Goal: Find specific page/section: Find specific page/section

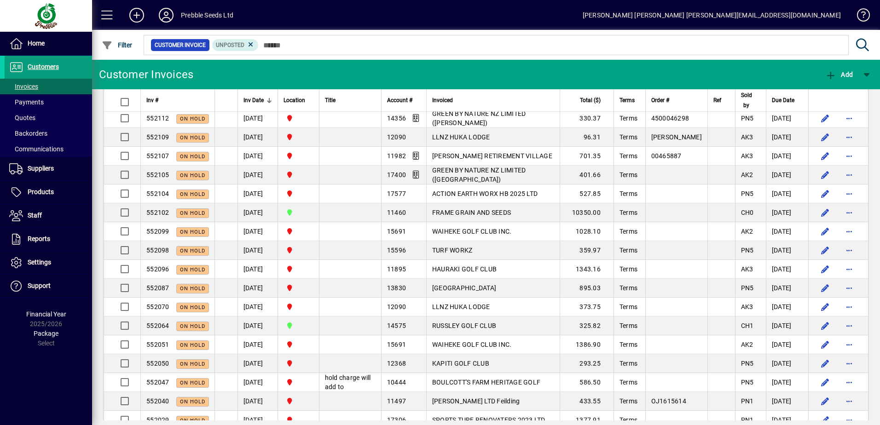
scroll to position [1427, 0]
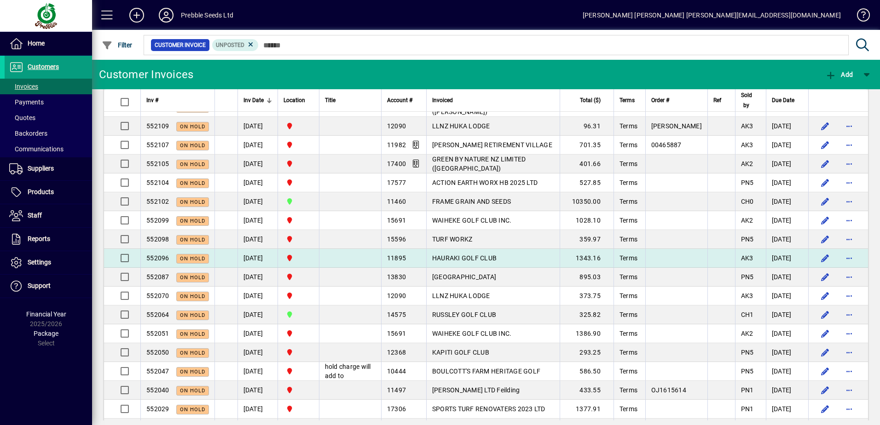
click at [254, 268] on td "[DATE]" at bounding box center [257, 258] width 40 height 19
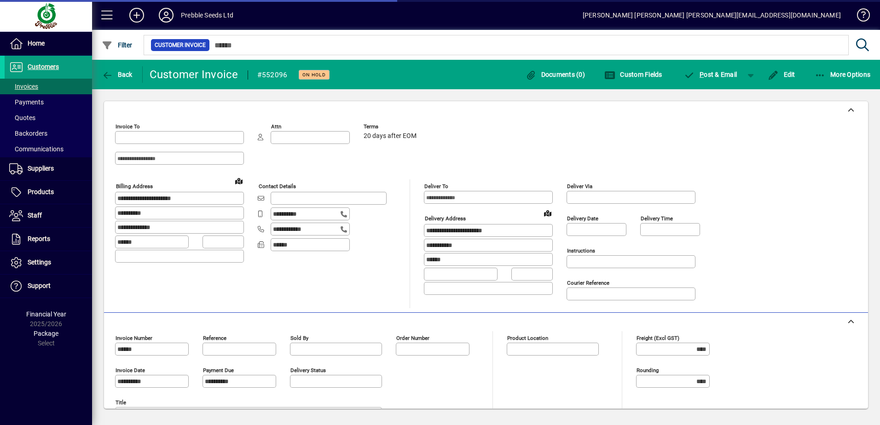
type input "**********"
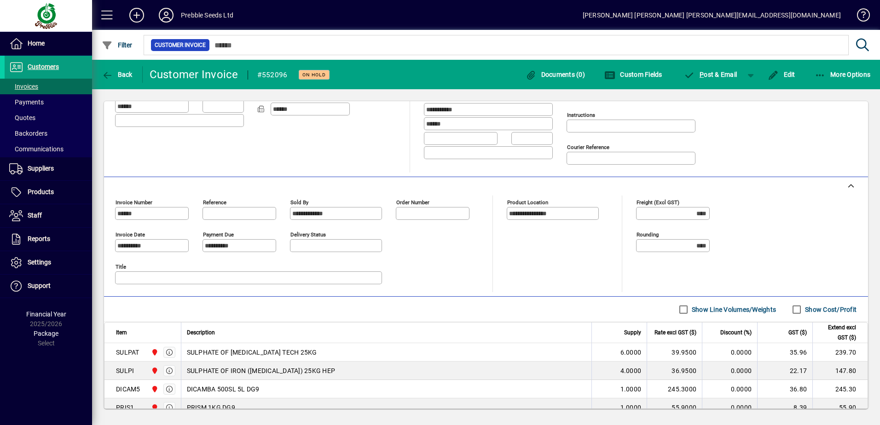
scroll to position [46, 0]
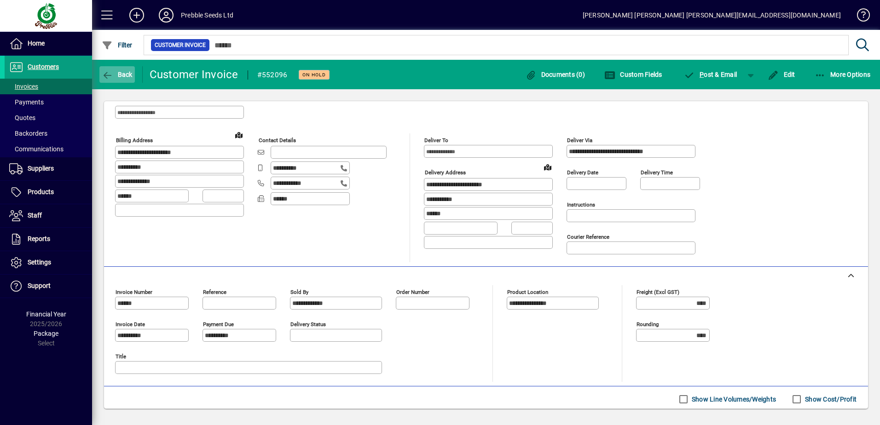
click at [106, 81] on span "button" at bounding box center [116, 75] width 35 height 22
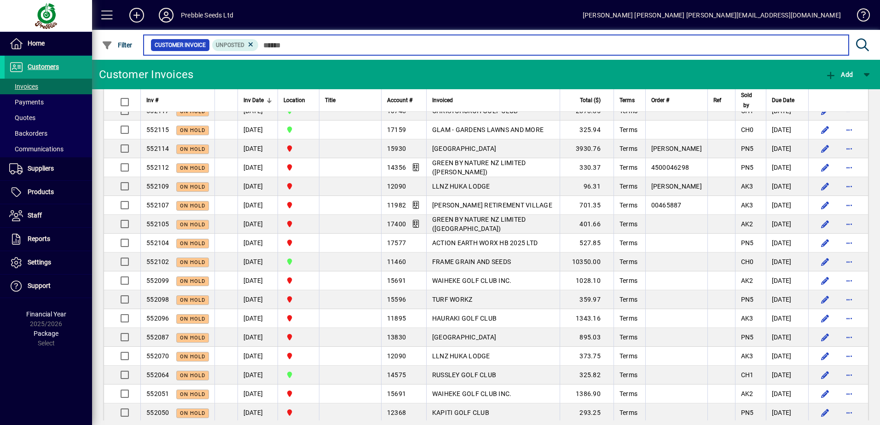
scroll to position [1381, 0]
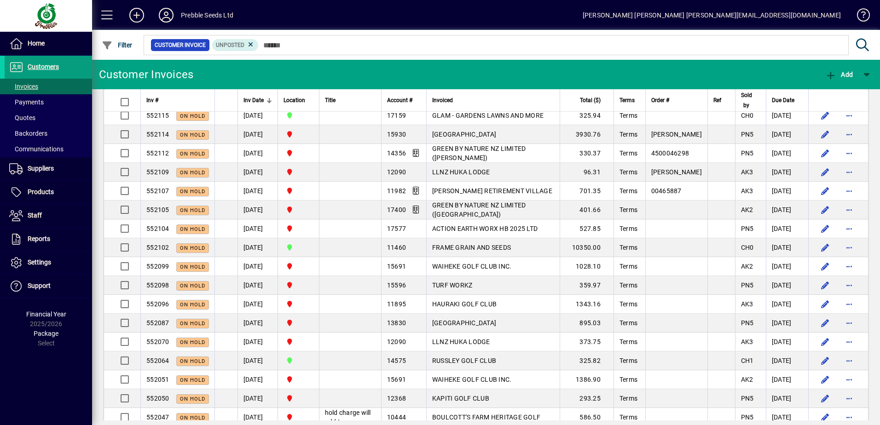
click at [270, 87] on td "[DATE]" at bounding box center [257, 78] width 40 height 19
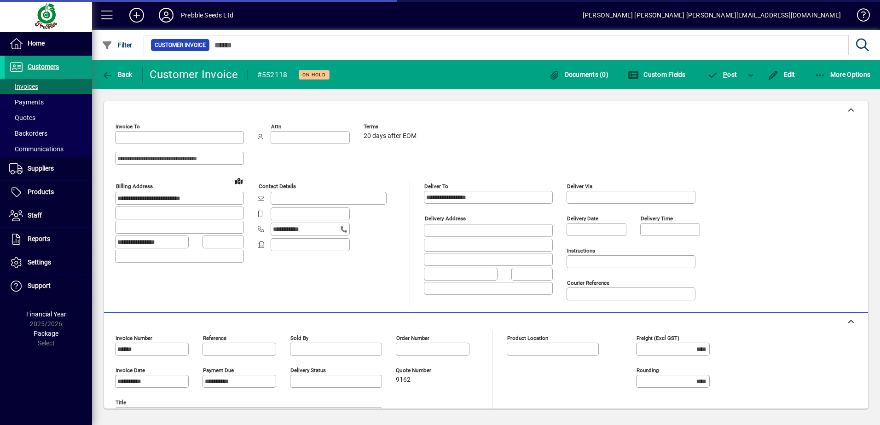
type input "**********"
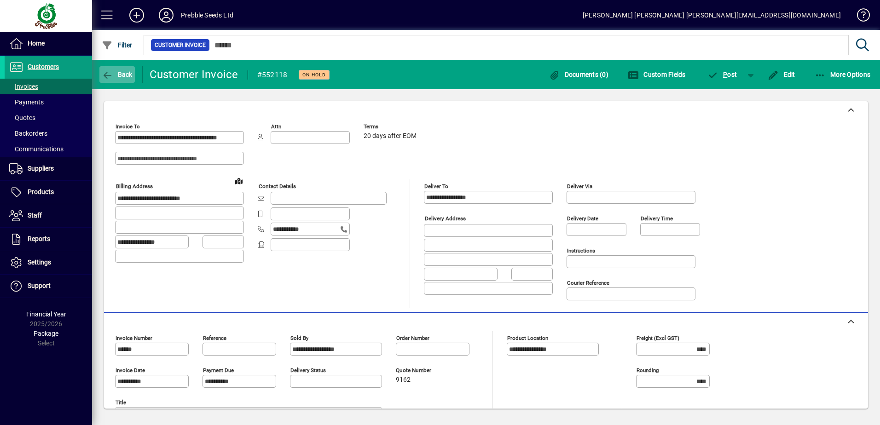
click at [110, 74] on icon "button" at bounding box center [108, 75] width 12 height 9
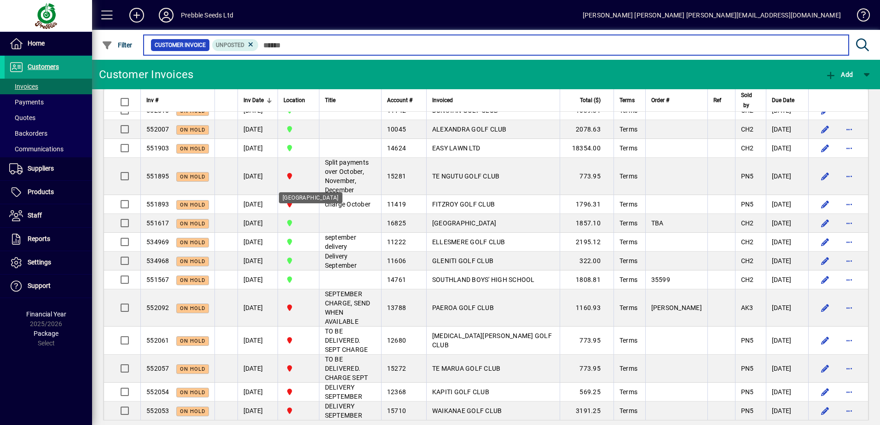
scroll to position [506, 0]
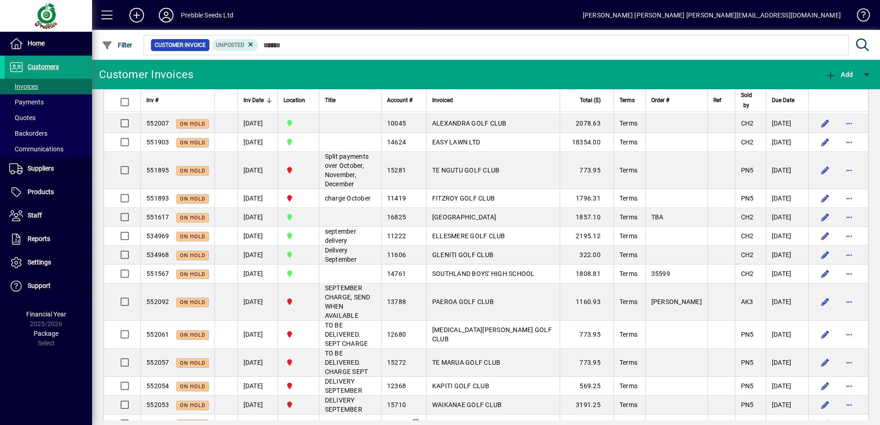
click at [254, 101] on span "Inv Date" at bounding box center [253, 100] width 20 height 10
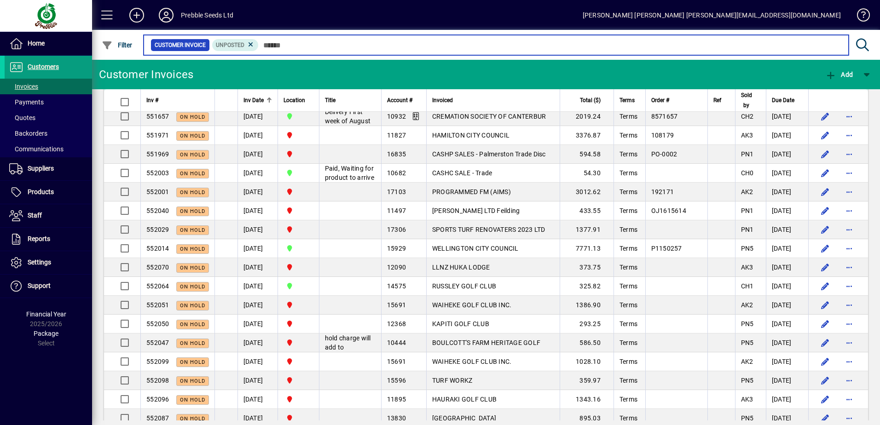
scroll to position [460, 0]
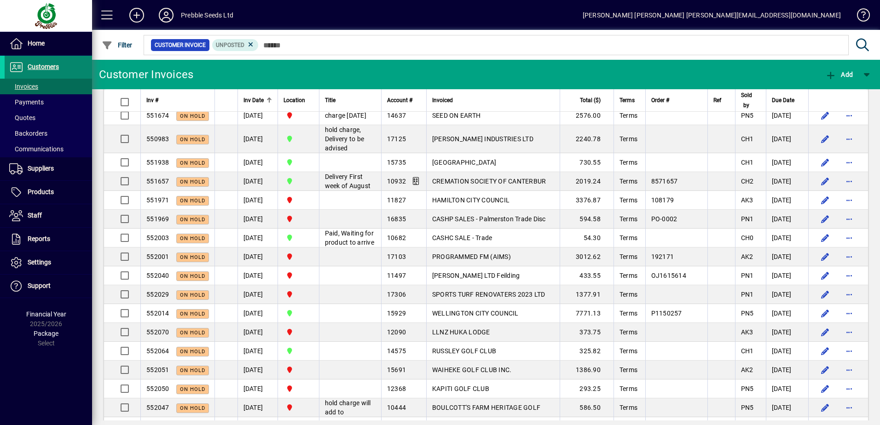
click at [37, 69] on span "Customers" at bounding box center [43, 66] width 31 height 7
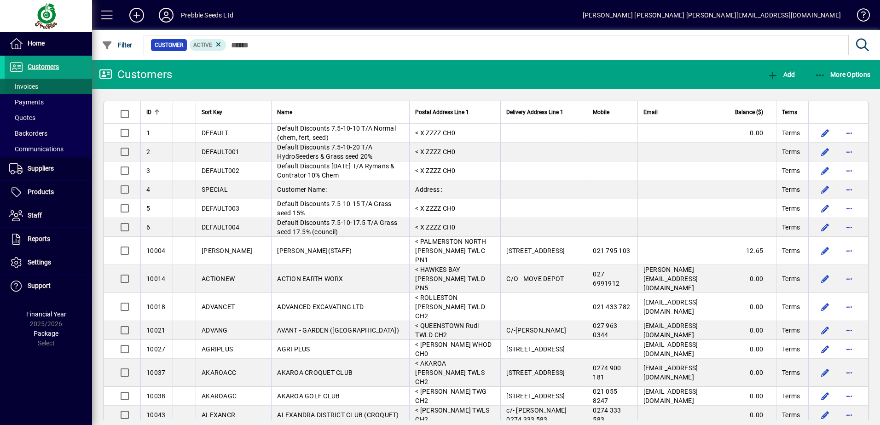
click at [27, 87] on span "Invoices" at bounding box center [23, 86] width 29 height 7
